Goal: Find specific page/section: Find specific page/section

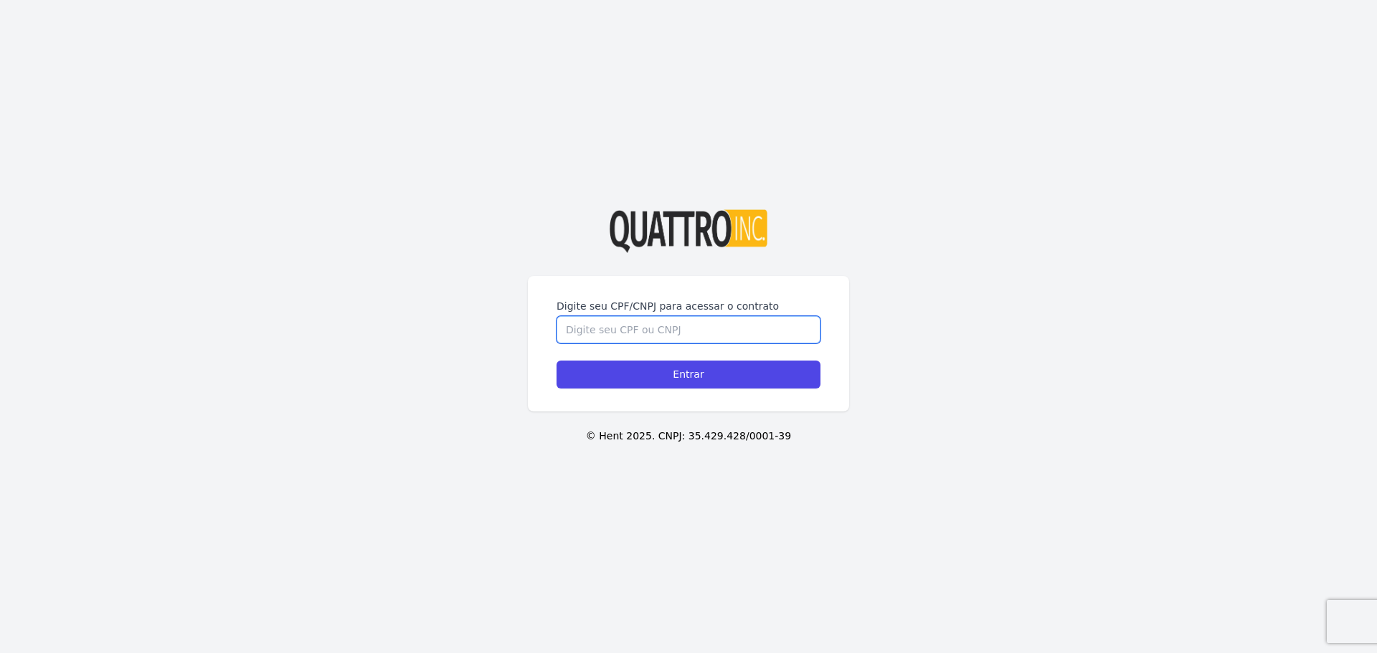
click at [710, 336] on input "Digite seu CPF/CNPJ para acessar o contrato" at bounding box center [689, 329] width 264 height 27
type input "46228084801"
click at [557, 361] on input "Entrar" at bounding box center [689, 375] width 264 height 28
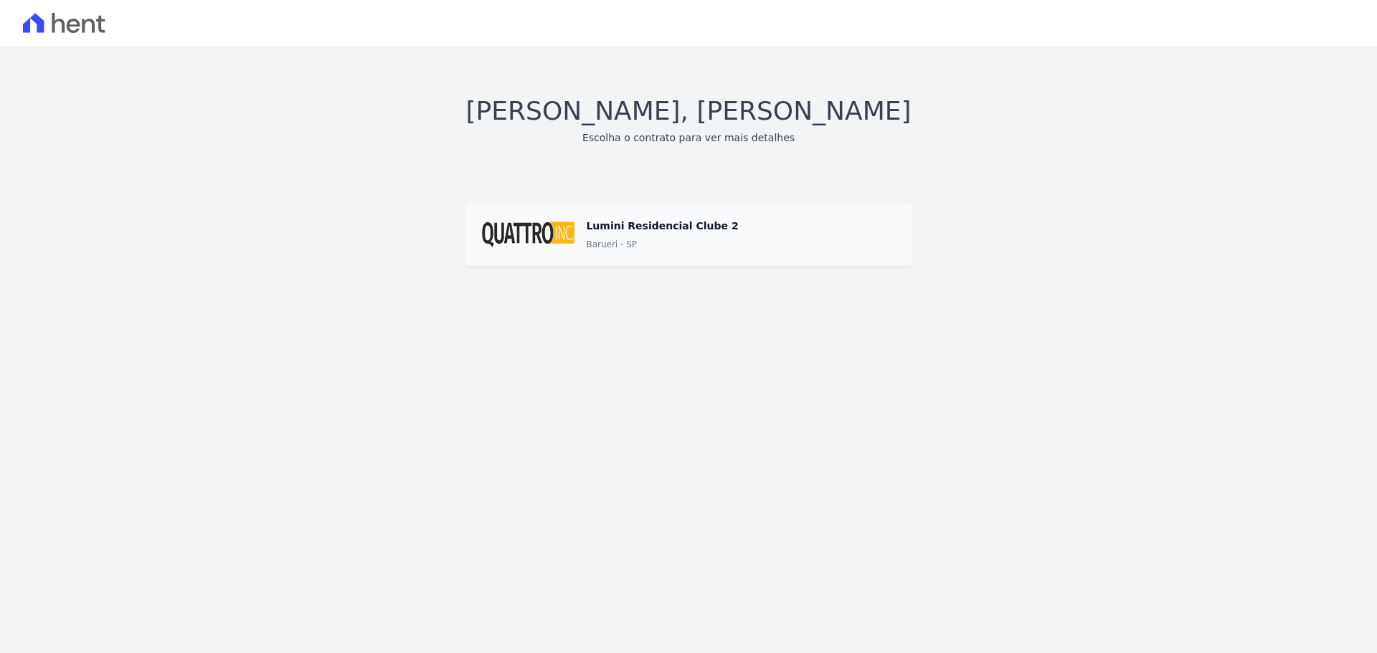
click at [587, 224] on span at bounding box center [689, 234] width 448 height 64
click at [555, 237] on span at bounding box center [689, 234] width 448 height 64
click at [697, 243] on span at bounding box center [689, 234] width 448 height 64
click at [851, 223] on span at bounding box center [689, 234] width 448 height 64
drag, startPoint x: 885, startPoint y: 223, endPoint x: 889, endPoint y: 237, distance: 14.3
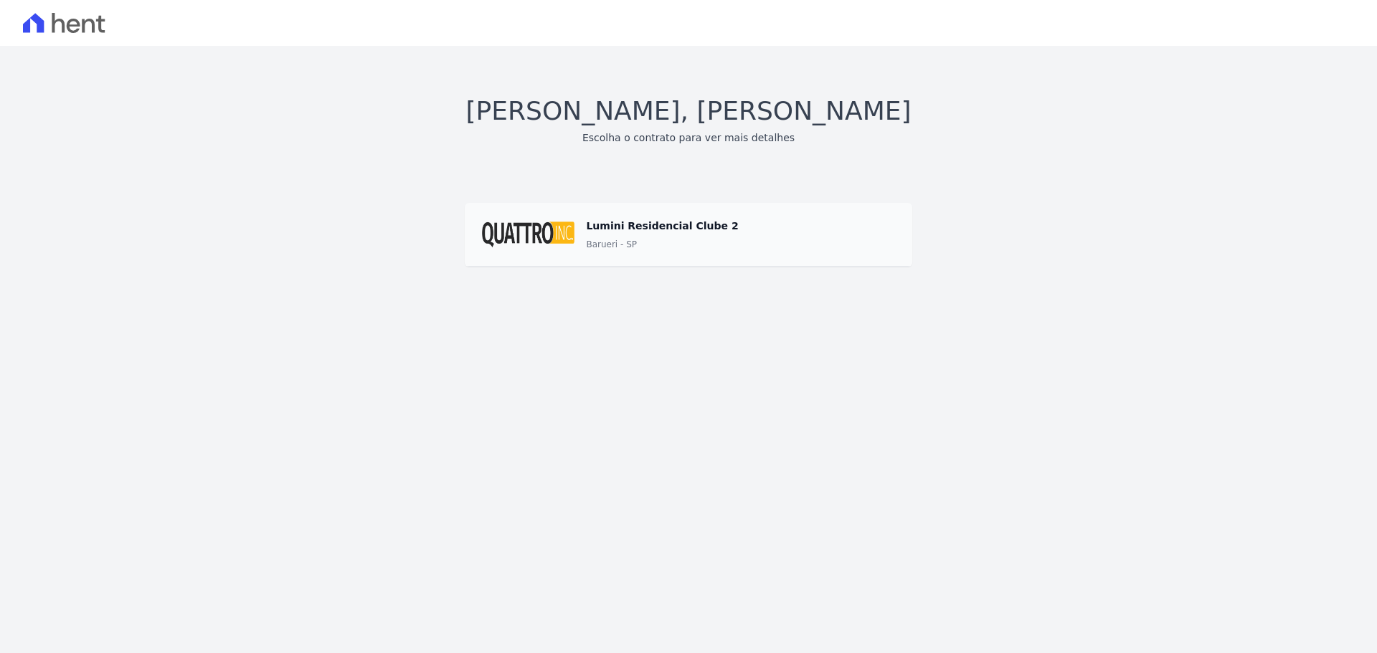
click at [889, 231] on span at bounding box center [689, 234] width 448 height 64
click at [889, 245] on span at bounding box center [689, 234] width 448 height 64
drag, startPoint x: 666, startPoint y: 257, endPoint x: 587, endPoint y: 243, distance: 80.1
click at [646, 254] on span at bounding box center [689, 234] width 448 height 64
drag, startPoint x: 587, startPoint y: 243, endPoint x: 544, endPoint y: 235, distance: 43.0
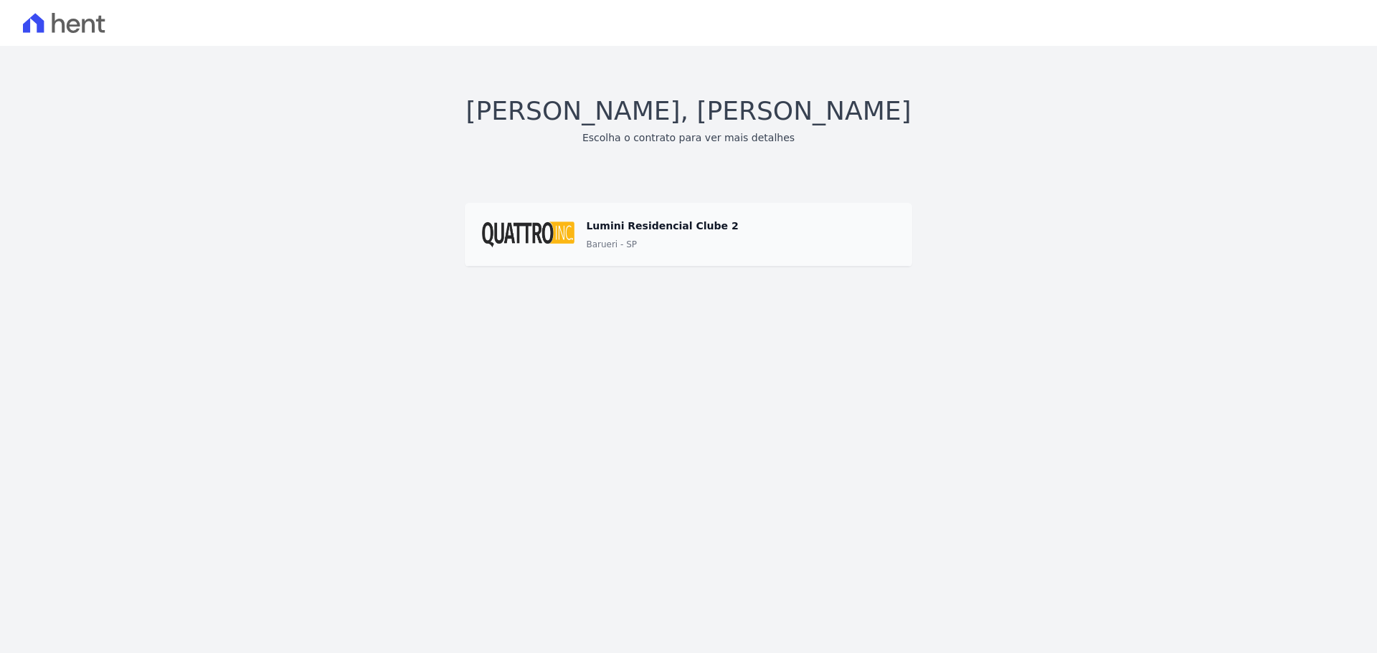
click at [586, 243] on div "Lumini Residencial Clube 2 Barueri - SP" at bounding box center [740, 234] width 309 height 34
click at [538, 235] on span at bounding box center [689, 234] width 448 height 64
drag, startPoint x: 536, startPoint y: 234, endPoint x: 524, endPoint y: 232, distance: 11.6
click at [535, 233] on span at bounding box center [689, 234] width 448 height 64
click at [479, 238] on span at bounding box center [689, 234] width 448 height 64
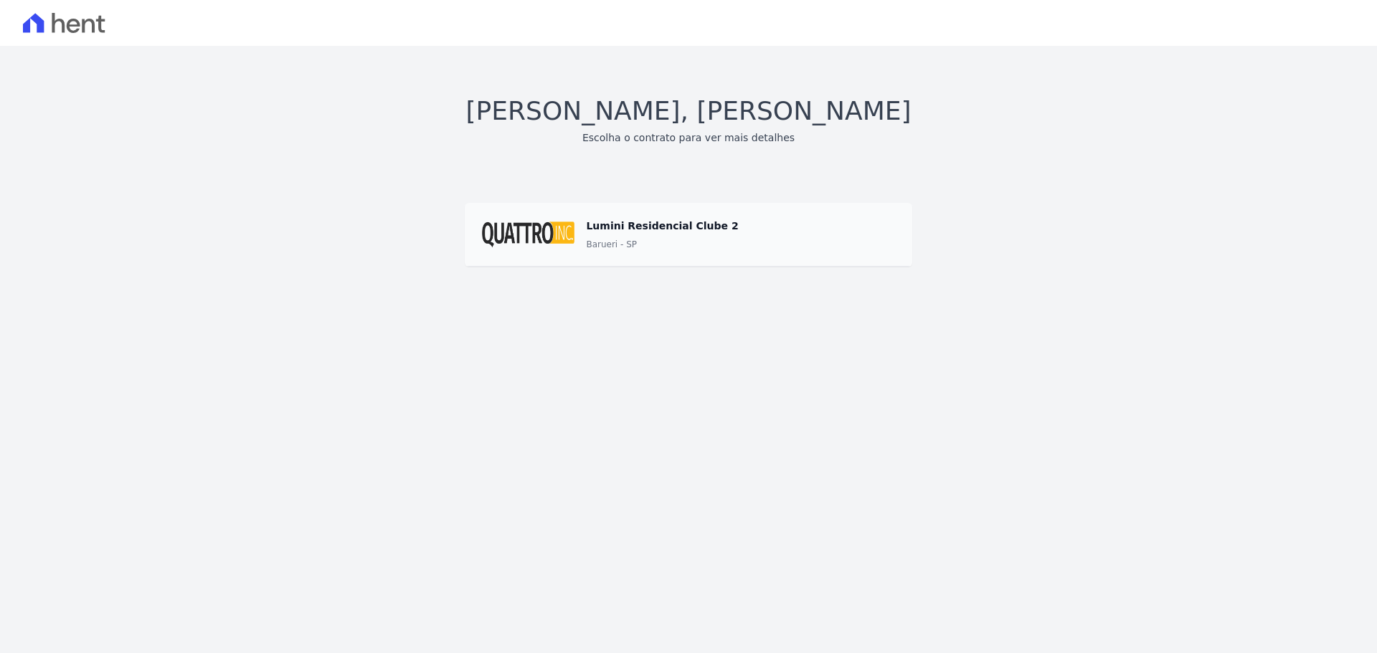
click at [494, 212] on span at bounding box center [689, 234] width 448 height 64
drag, startPoint x: 494, startPoint y: 212, endPoint x: 504, endPoint y: 219, distance: 12.5
click at [502, 218] on span at bounding box center [689, 234] width 448 height 64
click at [636, 181] on div "Olá, Daniel Franco Escolha o contrato para ver mais detalhes Lumini Residencial…" at bounding box center [688, 179] width 1343 height 175
click at [656, 136] on h3 "Escolha o contrato para ver mais detalhes" at bounding box center [688, 138] width 212 height 15
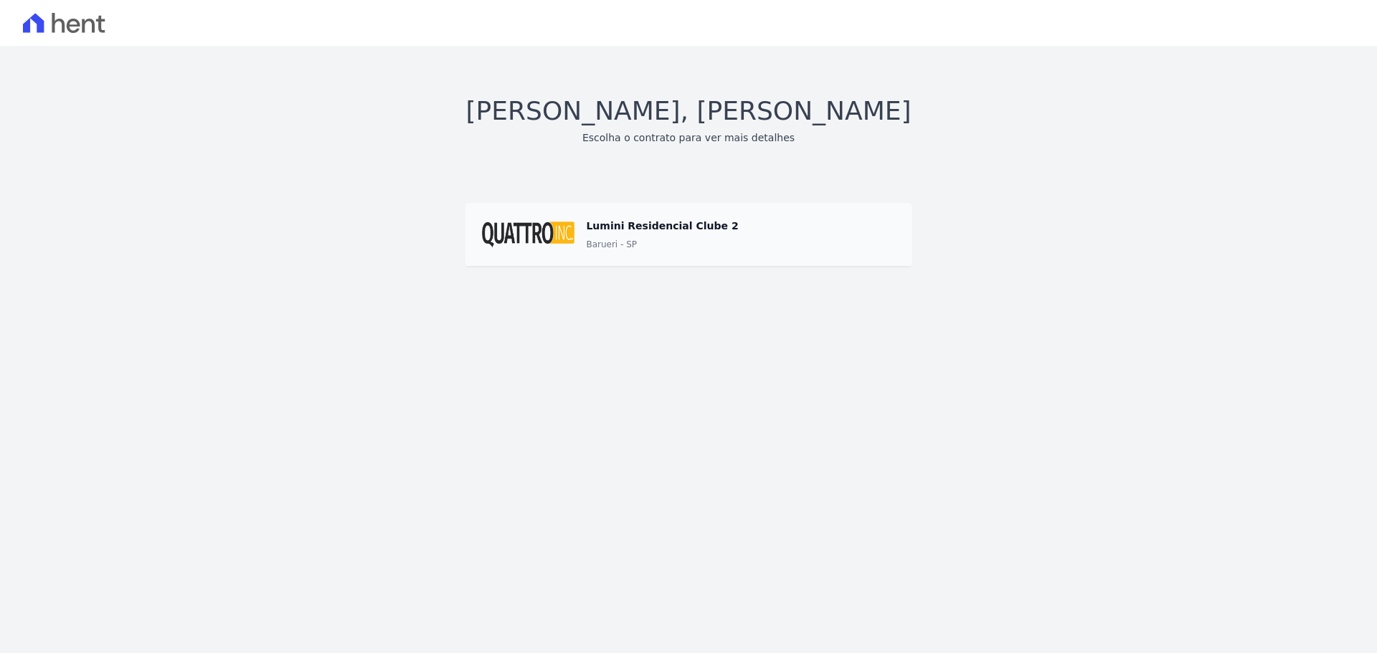
drag, startPoint x: 729, startPoint y: 134, endPoint x: 742, endPoint y: 133, distance: 13.0
click at [731, 134] on h3 "Escolha o contrato para ver mais detalhes" at bounding box center [688, 138] width 212 height 15
drag, startPoint x: 752, startPoint y: 133, endPoint x: 760, endPoint y: 136, distance: 8.7
click at [755, 134] on h3 "Escolha o contrato para ver mais detalhes" at bounding box center [688, 138] width 212 height 15
click at [740, 293] on div "Login realizado com sucesso! Olá, Daniel Franco Escolha o contrato para ver mai…" at bounding box center [688, 179] width 1377 height 267
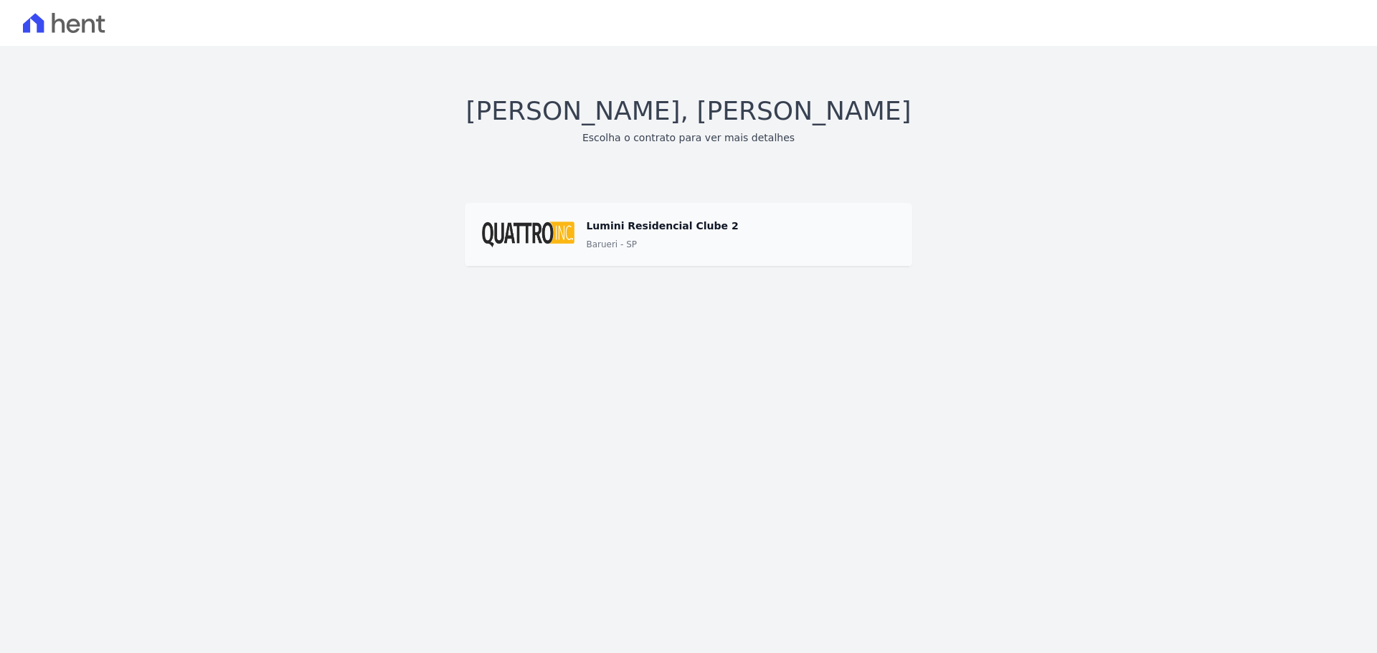
click at [740, 293] on div "Login realizado com sucesso! Olá, Daniel Franco Escolha o contrato para ver mai…" at bounding box center [688, 179] width 1377 height 267
click at [630, 249] on link "Barueri - SP" at bounding box center [611, 244] width 51 height 14
drag, startPoint x: 614, startPoint y: 252, endPoint x: 552, endPoint y: 247, distance: 61.9
click at [611, 253] on span at bounding box center [689, 234] width 448 height 64
click at [529, 242] on span at bounding box center [689, 234] width 448 height 64
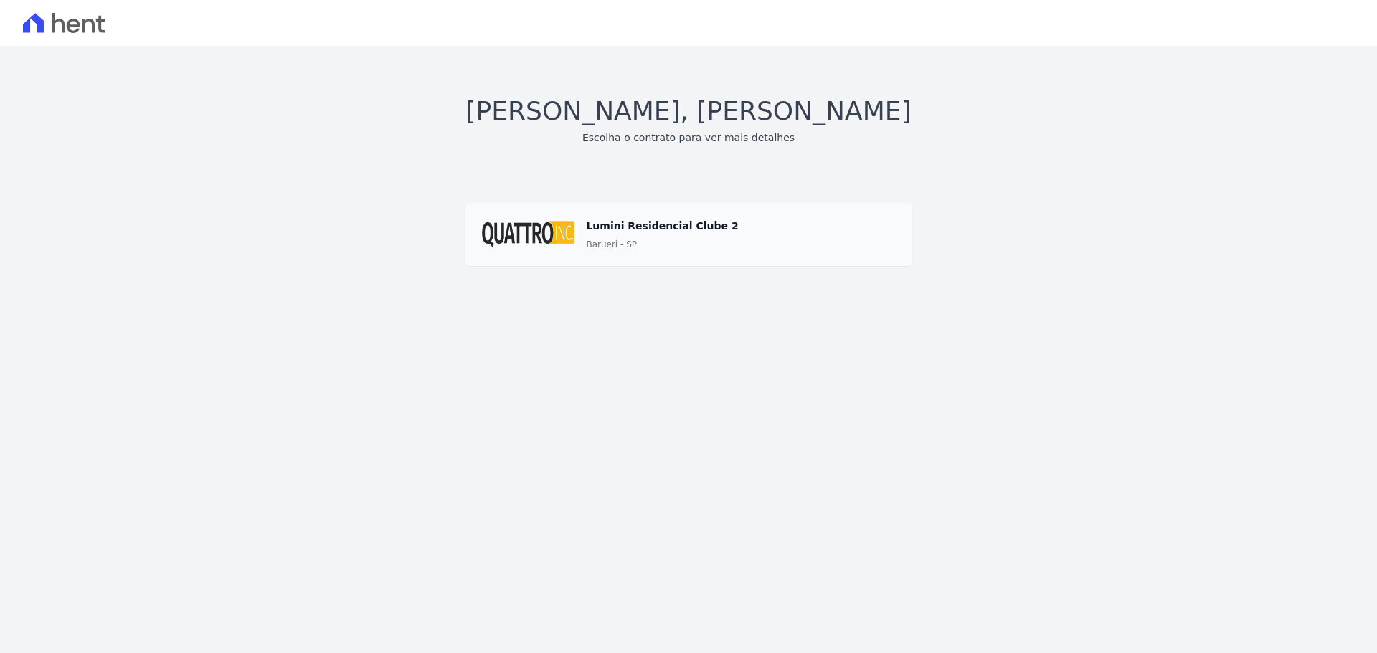
click at [45, 40] on div at bounding box center [688, 23] width 1377 height 46
click at [54, 28] on icon at bounding box center [58, 23] width 13 height 20
click at [729, 105] on h1 "Olá, Daniel Franco" at bounding box center [688, 111] width 445 height 39
drag, startPoint x: 721, startPoint y: 123, endPoint x: 719, endPoint y: 150, distance: 27.3
click at [721, 136] on div "Olá, Daniel Franco Escolha o contrato para ver mais detalhes Lumini Residencial…" at bounding box center [688, 179] width 1343 height 175
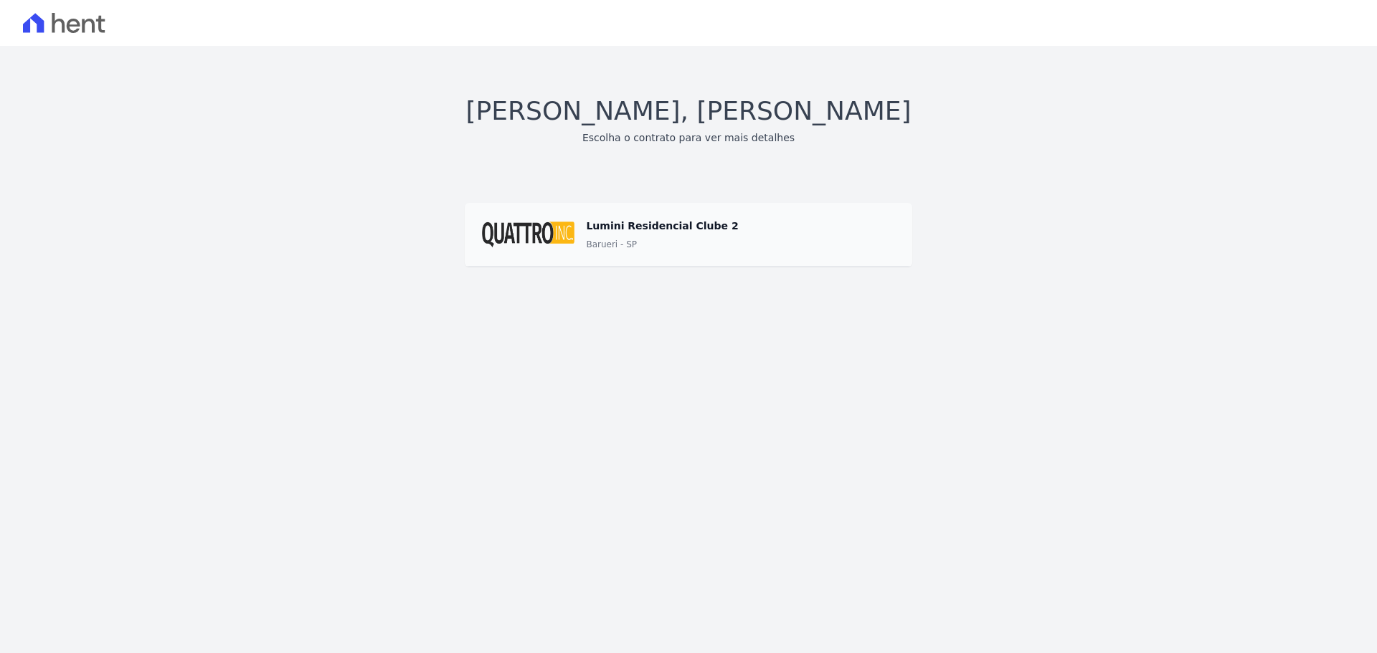
click at [715, 197] on div "Olá, Daniel Franco Escolha o contrato para ver mais detalhes Lumini Residencial…" at bounding box center [688, 179] width 1343 height 175
click at [566, 250] on span at bounding box center [689, 234] width 448 height 64
click at [566, 248] on span at bounding box center [689, 234] width 448 height 64
